Goal: Transaction & Acquisition: Book appointment/travel/reservation

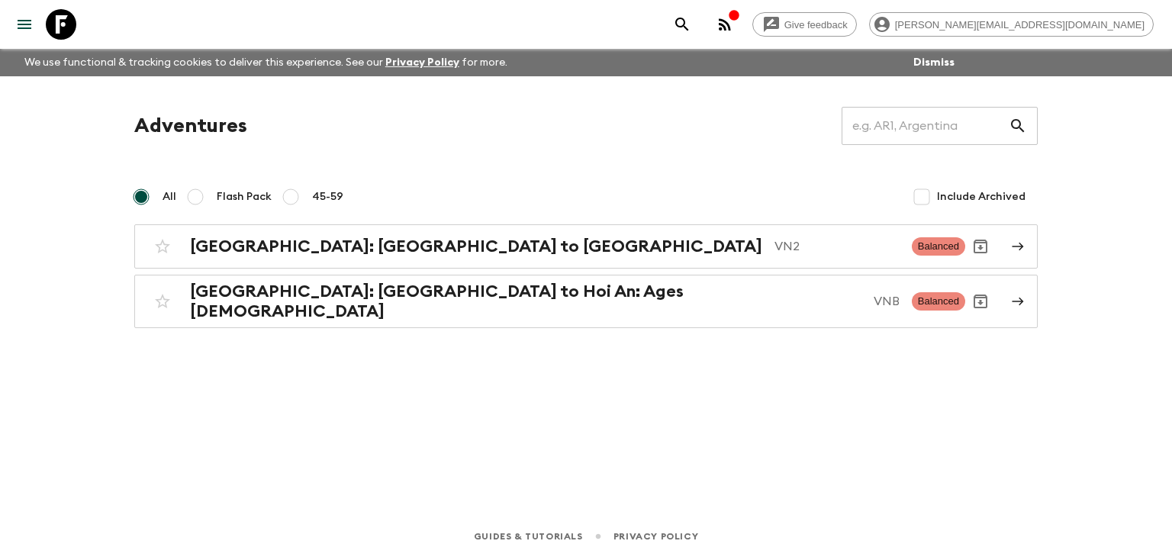
click at [501, 223] on div "Adventures ​ All Flash Pack 45-59 Include Archived [GEOGRAPHIC_DATA]: [GEOGRAPH…" at bounding box center [586, 217] width 940 height 221
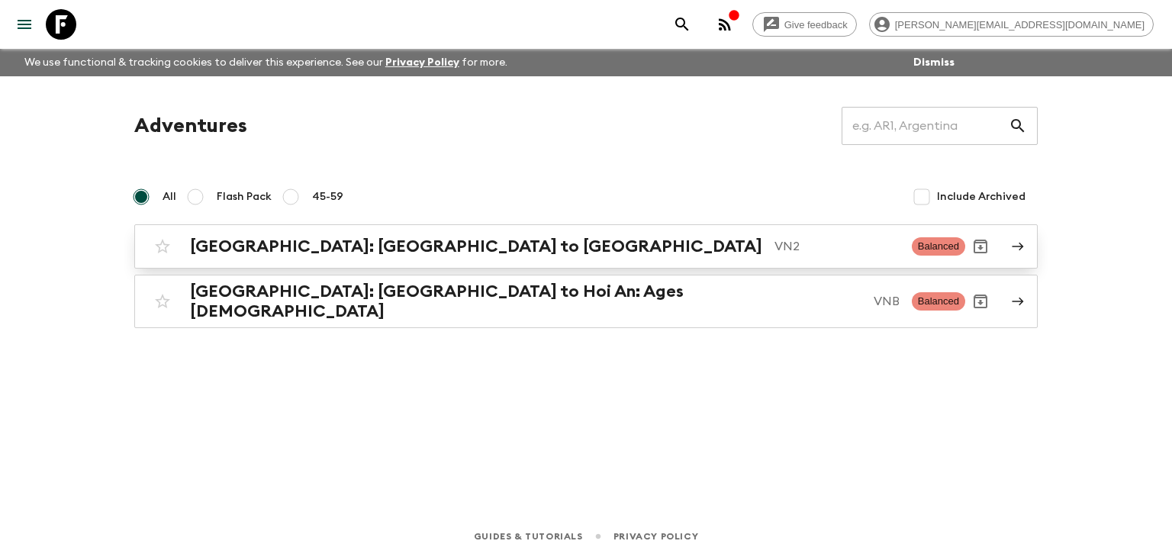
click at [345, 243] on h2 "[GEOGRAPHIC_DATA]: [GEOGRAPHIC_DATA] to [GEOGRAPHIC_DATA]" at bounding box center [476, 247] width 572 height 20
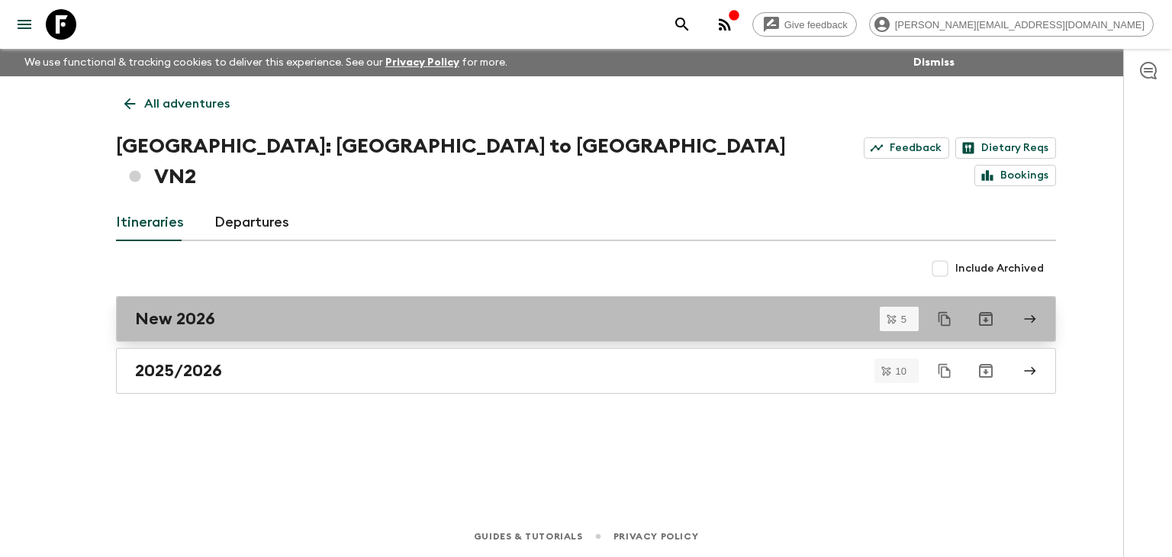
click at [269, 300] on link "New 2026" at bounding box center [586, 319] width 940 height 46
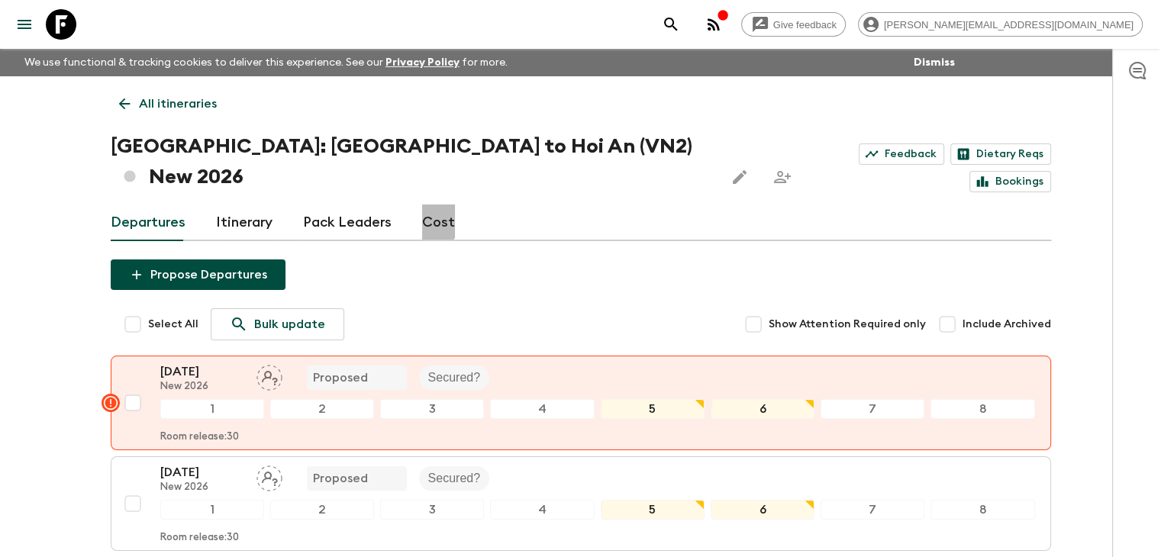
click at [424, 205] on link "Cost" at bounding box center [438, 223] width 33 height 37
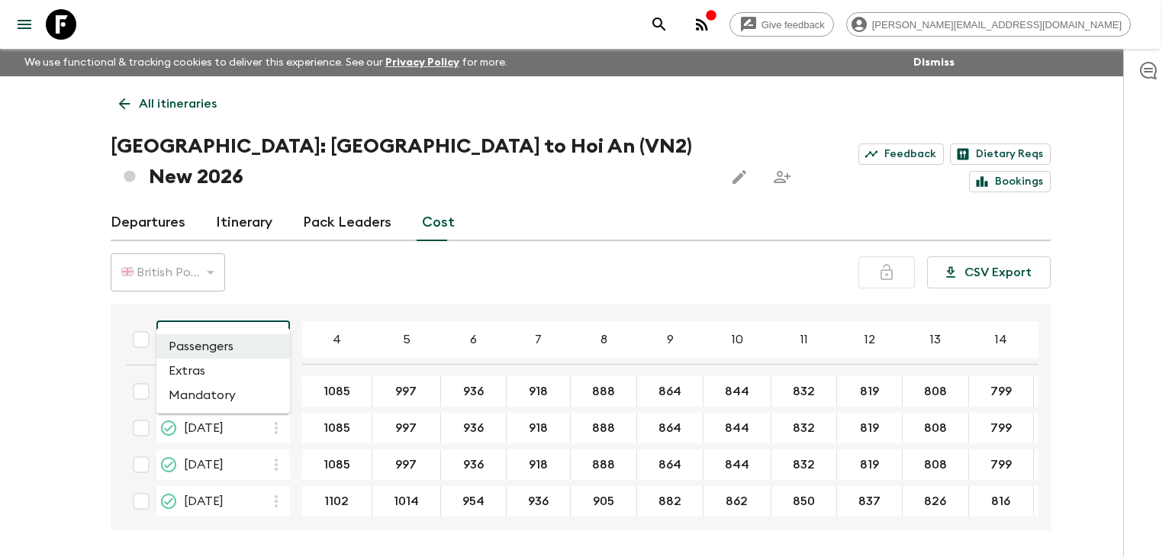
click at [238, 298] on body "Give feedback [PERSON_NAME][EMAIL_ADDRESS][DOMAIN_NAME] We use functional & tra…" at bounding box center [586, 307] width 1172 height 614
click at [256, 385] on li "Mandatory" at bounding box center [223, 395] width 134 height 24
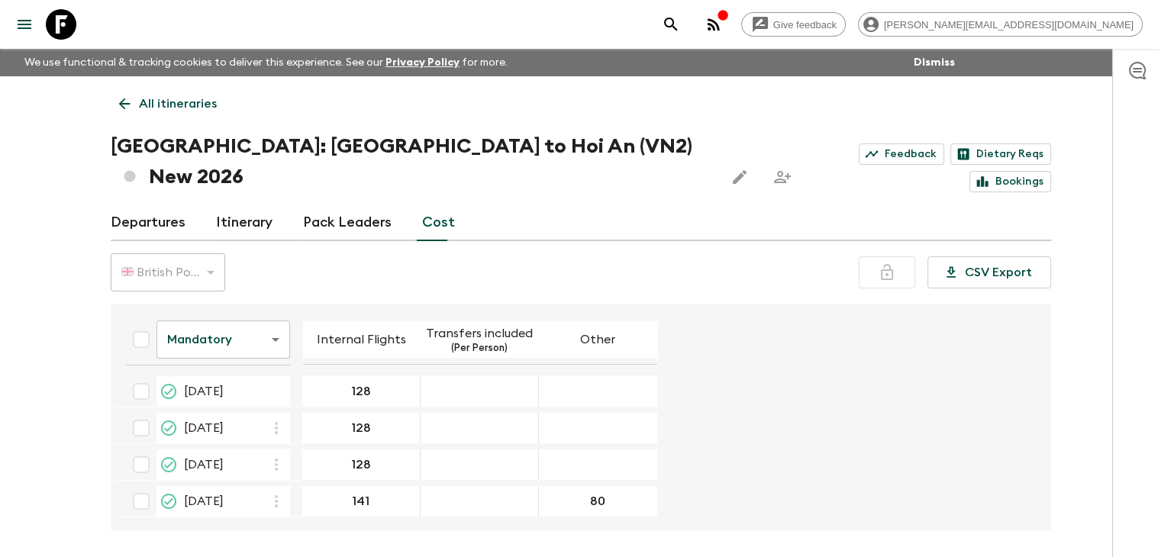
click at [723, 26] on icon "button" at bounding box center [713, 24] width 18 height 18
